Goal: Information Seeking & Learning: Learn about a topic

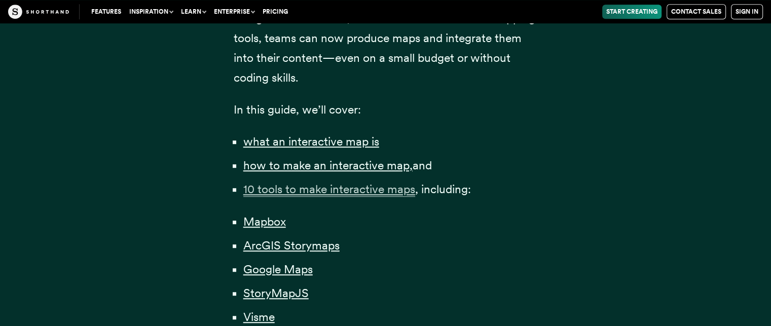
click at [322, 189] on span "10 tools to make interactive maps" at bounding box center [329, 189] width 172 height 15
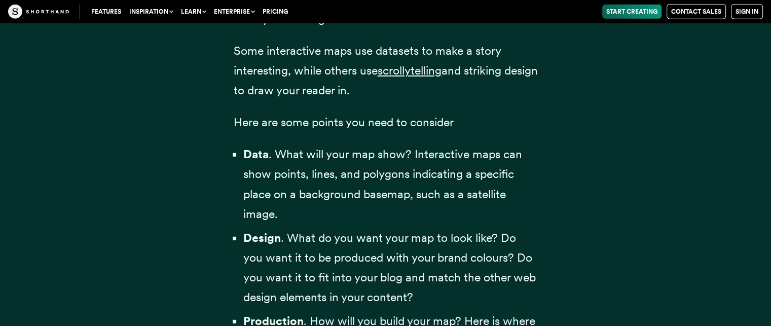
scroll to position [3524, 0]
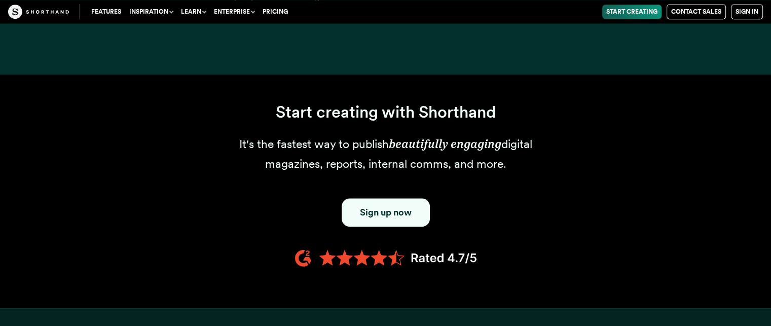
scroll to position [645, 0]
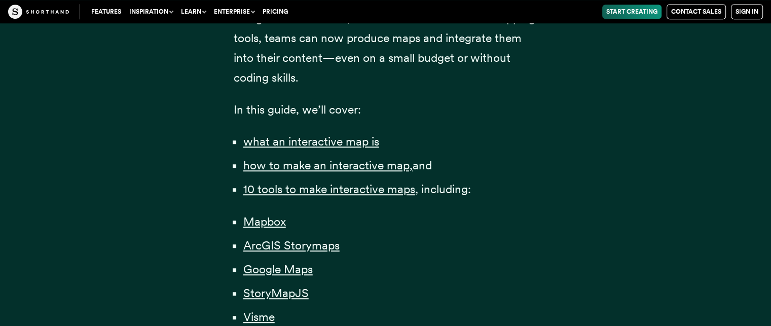
click at [310, 133] on li "what an interactive map is" at bounding box center [390, 142] width 294 height 20
click at [312, 141] on span "what an interactive map is" at bounding box center [311, 141] width 136 height 15
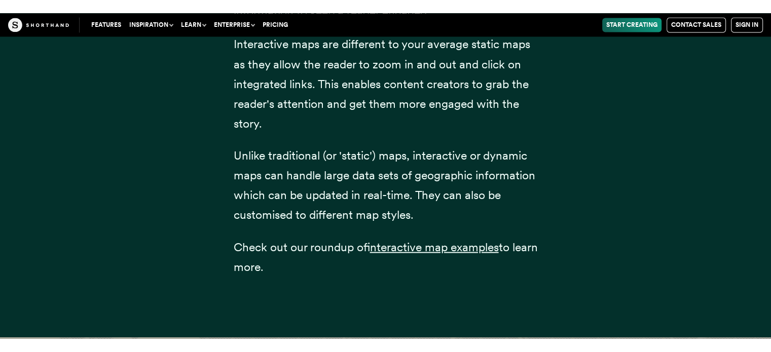
scroll to position [1714, 0]
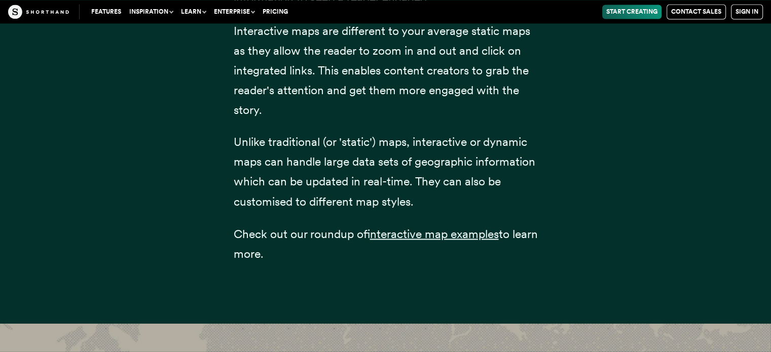
drag, startPoint x: 647, startPoint y: 170, endPoint x: 648, endPoint y: 159, distance: 10.7
click at [647, 166] on div "An interactive map is a form of data visualisation that uses interactive featur…" at bounding box center [385, 102] width 689 height 442
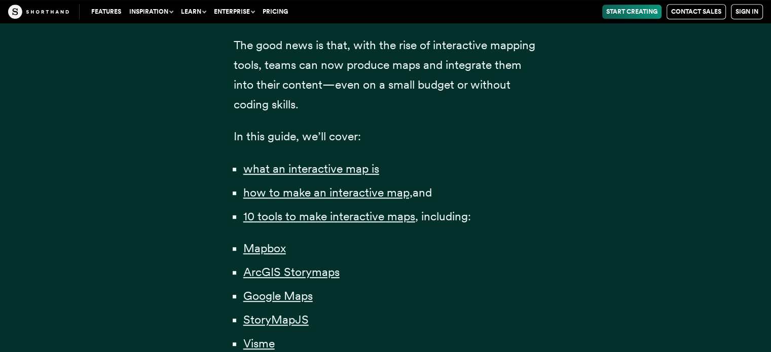
scroll to position [599, 0]
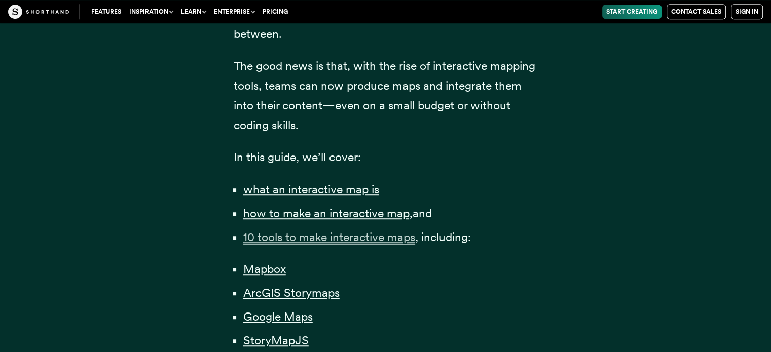
click at [340, 231] on span "10 tools to make interactive maps" at bounding box center [329, 237] width 172 height 15
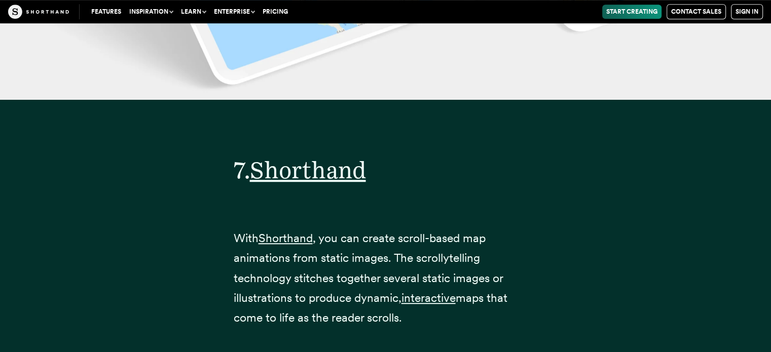
scroll to position [16082, 0]
